Goal: Transaction & Acquisition: Register for event/course

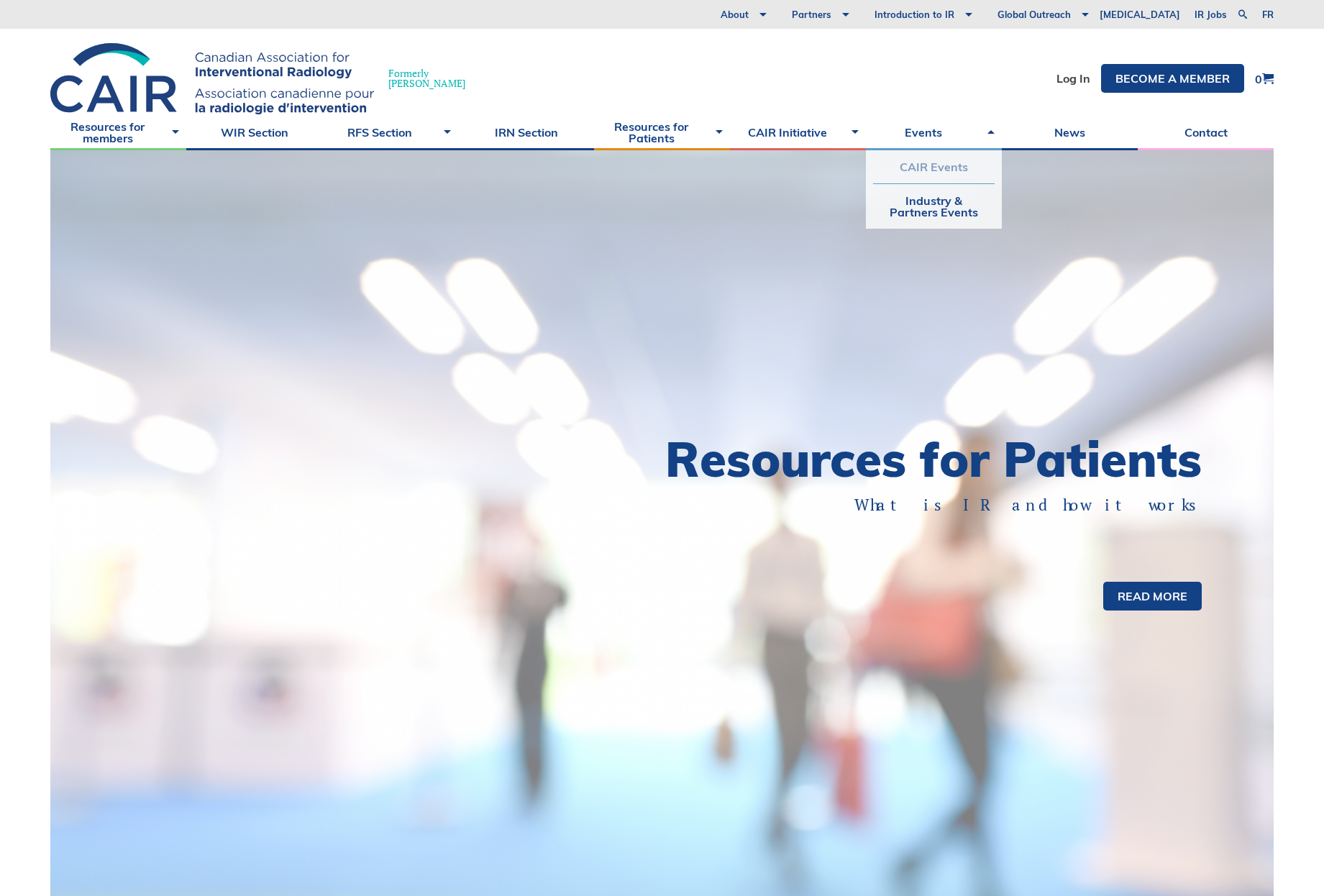
click at [914, 170] on link "CAIR Events" at bounding box center [933, 167] width 121 height 33
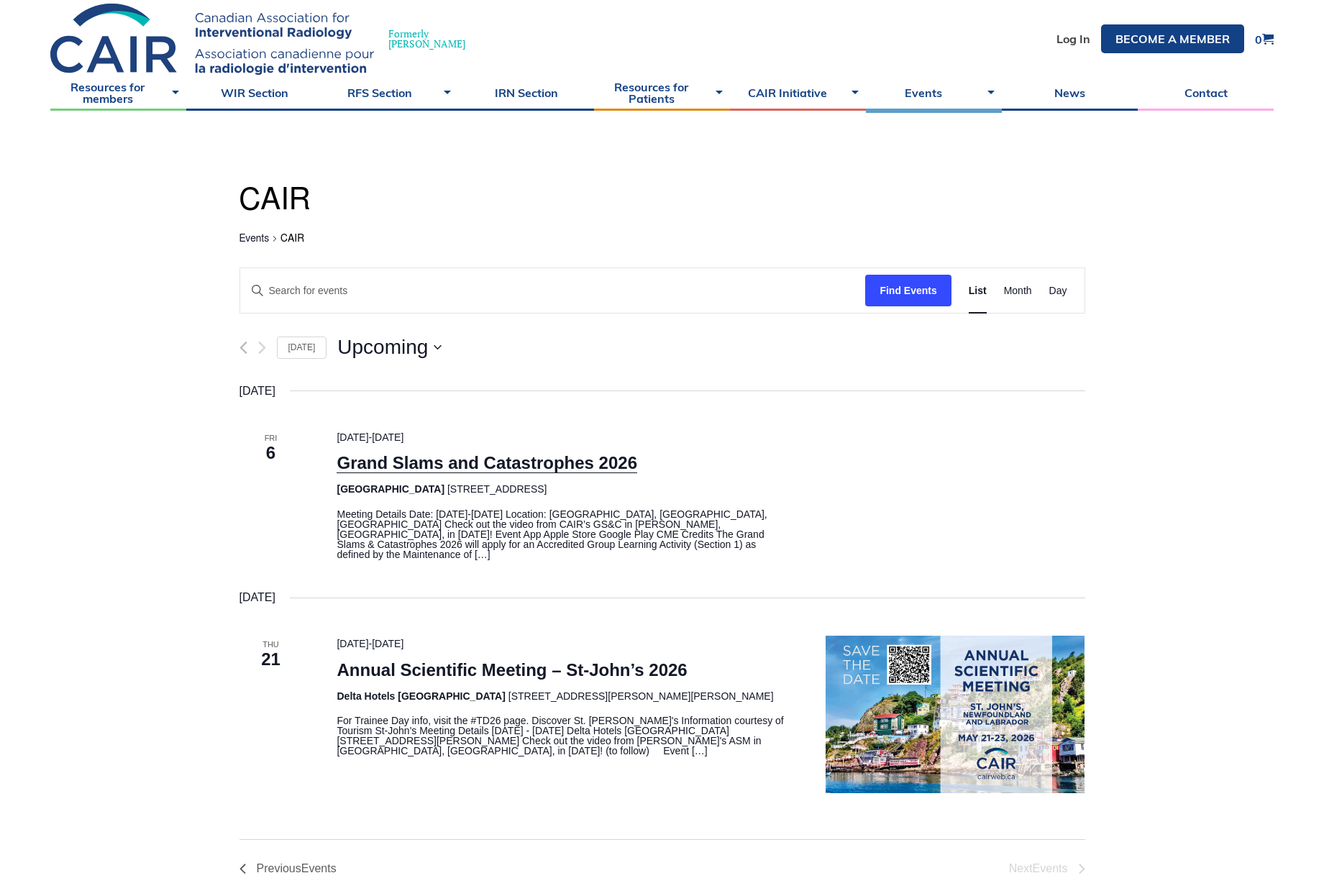
scroll to position [42, 0]
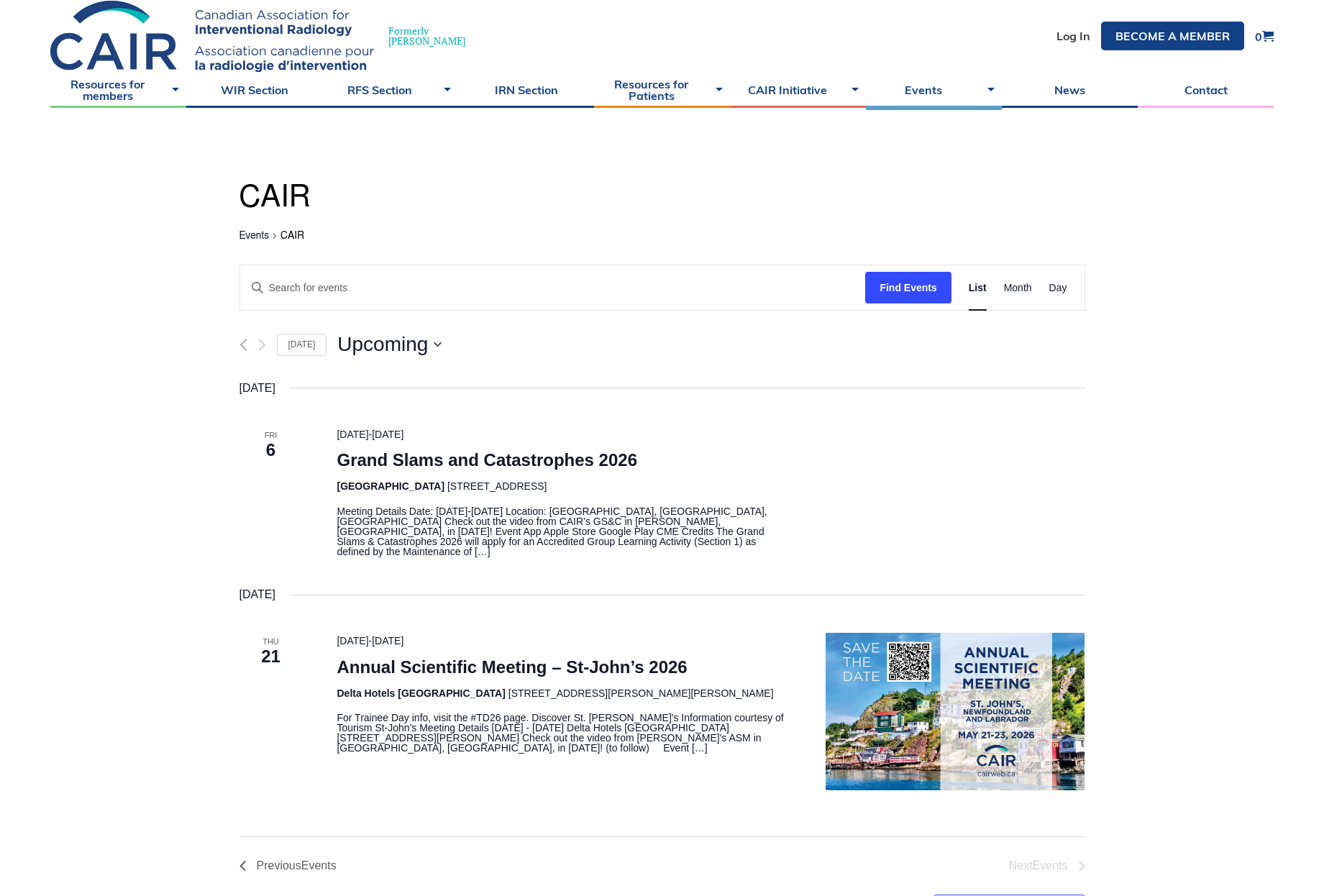
drag, startPoint x: 573, startPoint y: 541, endPoint x: 239, endPoint y: 437, distance: 349.8
click at [239, 437] on div "Fri 6 [DATE] - [DATE] Grand Slams and Catastrophes 2026 [GEOGRAPHIC_DATA] [STRE…" at bounding box center [662, 491] width 880 height 130
copy div "Fri 6 [DATE] - [DATE] Grand Slams and Catastrophes 2026 [GEOGRAPHIC_DATA] [STRE…"
click at [569, 567] on div "[DATE] Fri 6 [DATE] - [DATE] Grand Slams and Catastrophes 2026 [GEOGRAPHIC_DATA…" at bounding box center [662, 585] width 846 height 412
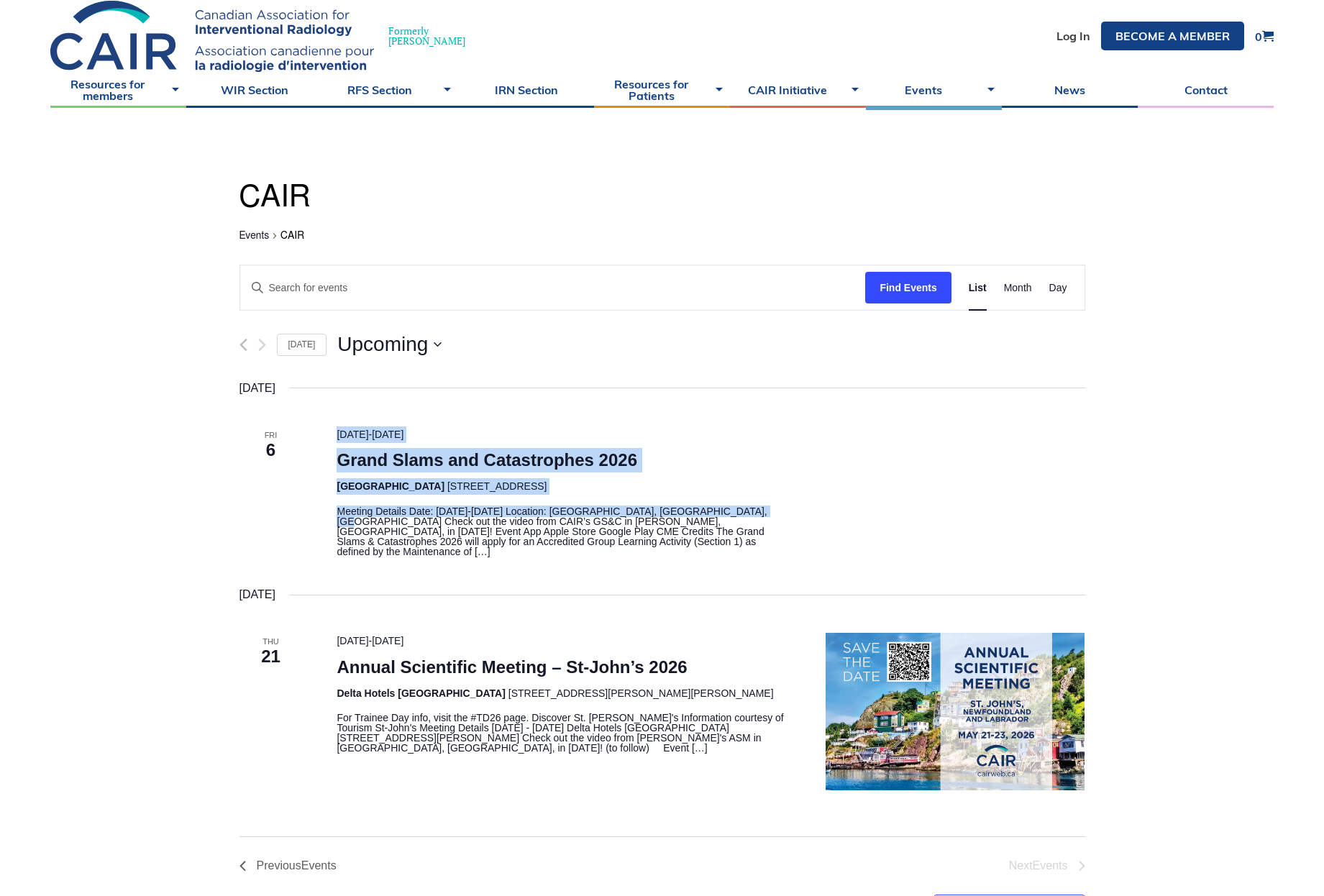
drag, startPoint x: 715, startPoint y: 511, endPoint x: 333, endPoint y: 438, distance: 388.9
click at [333, 438] on div "[DATE] - [DATE] Grand Slams and Catastrophes 2026 [GEOGRAPHIC_DATA] [STREET_ADD…" at bounding box center [564, 491] width 490 height 130
copy div "[DATE] - [DATE] Grand Slams and Catastrophes 2026 [GEOGRAPHIC_DATA] [STREET_ADD…"
